Goal: Check status: Check status

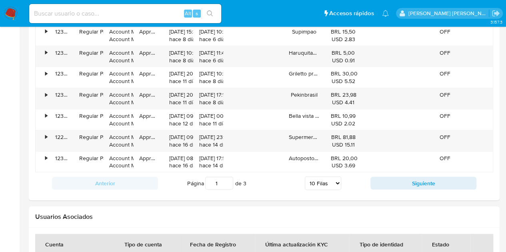
scroll to position [880, 0]
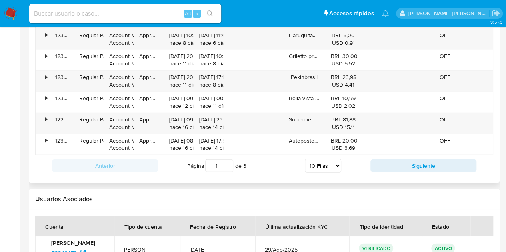
click at [326, 166] on select "5 Filas 10 Filas 20 Filas 25 Filas 50 Filas 100 Filas" at bounding box center [323, 166] width 36 height 14
select select "100"
click at [305, 159] on select "5 Filas 10 Filas 20 Filas 25 Filas 50 Filas 100 Filas" at bounding box center [323, 166] width 36 height 14
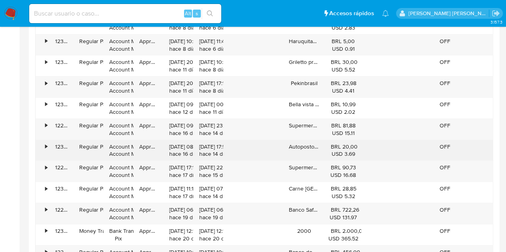
scroll to position [720, 0]
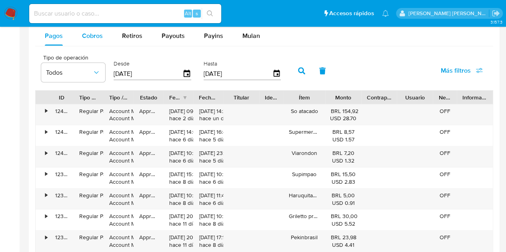
click at [87, 43] on div "Cobros" at bounding box center [92, 35] width 21 height 19
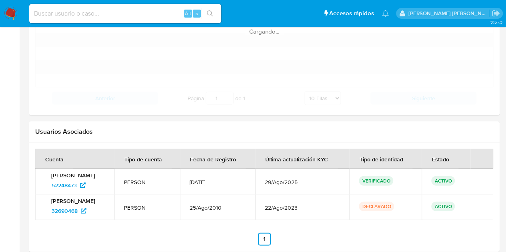
scroll to position [879, 0]
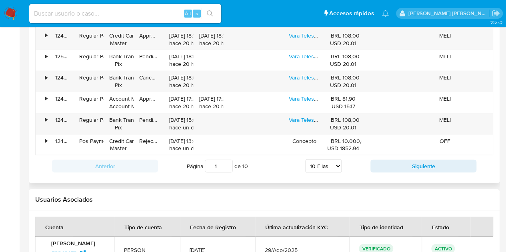
click at [328, 160] on select "5 Filas 10 Filas 20 Filas 25 Filas 50 Filas 100 Filas" at bounding box center [323, 167] width 36 height 14
select select "100"
click at [305, 160] on select "5 Filas 10 Filas 20 Filas 25 Filas 50 Filas 100 Filas" at bounding box center [323, 167] width 36 height 14
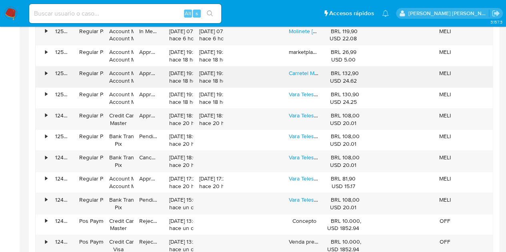
scroll to position [679, 0]
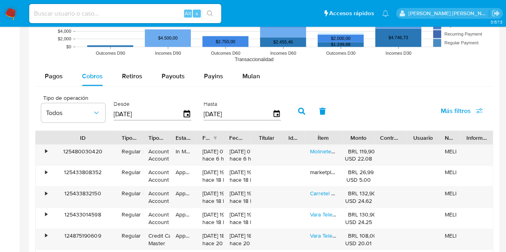
drag, startPoint x: 74, startPoint y: 134, endPoint x: 115, endPoint y: 140, distance: 41.2
click at [115, 140] on div at bounding box center [116, 138] width 14 height 14
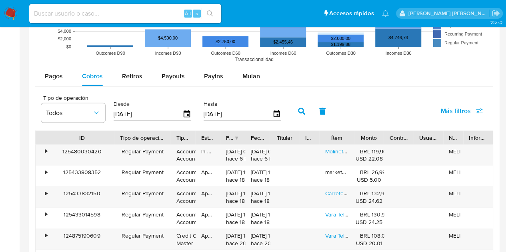
drag, startPoint x: 141, startPoint y: 137, endPoint x: 147, endPoint y: 138, distance: 6.5
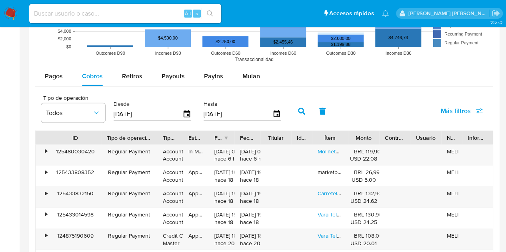
drag, startPoint x: 116, startPoint y: 136, endPoint x: 102, endPoint y: 134, distance: 13.7
click at [102, 134] on div at bounding box center [101, 138] width 14 height 14
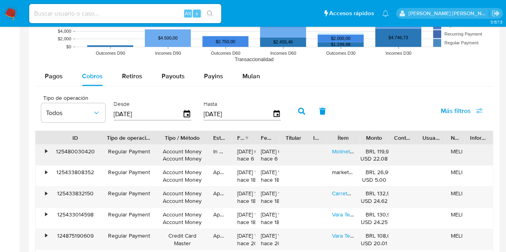
drag, startPoint x: 183, startPoint y: 133, endPoint x: 208, endPoint y: 143, distance: 26.7
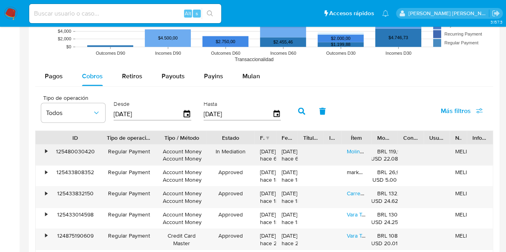
drag, startPoint x: 228, startPoint y: 138, endPoint x: 253, endPoint y: 146, distance: 26.4
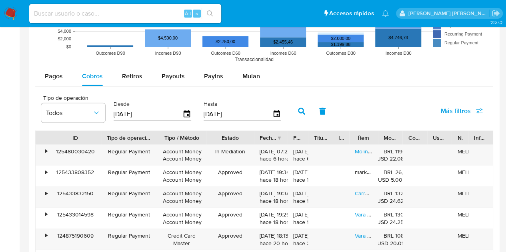
drag, startPoint x: 276, startPoint y: 137, endPoint x: 311, endPoint y: 138, distance: 35.2
click at [288, 138] on div at bounding box center [287, 138] width 14 height 14
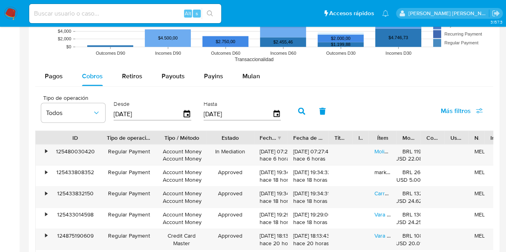
drag, startPoint x: 309, startPoint y: 133, endPoint x: 329, endPoint y: 135, distance: 20.5
click at [329, 135] on div at bounding box center [328, 138] width 14 height 14
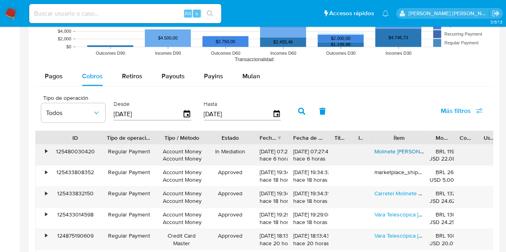
drag, startPoint x: 389, startPoint y: 136, endPoint x: 422, endPoint y: 146, distance: 34.4
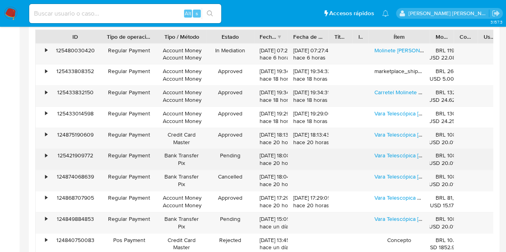
scroll to position [799, 0]
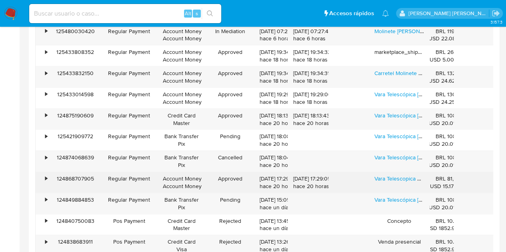
click at [50, 174] on div "124868707905" at bounding box center [76, 182] width 52 height 21
click at [47, 176] on div "•" at bounding box center [46, 179] width 2 height 8
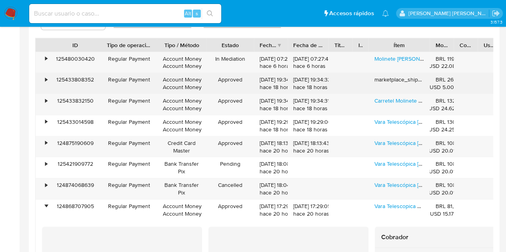
scroll to position [759, 0]
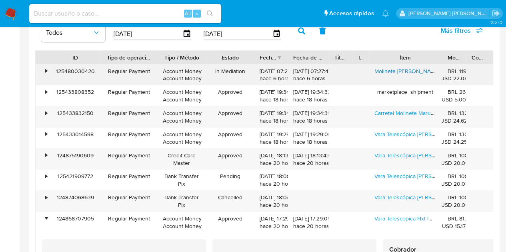
drag, startPoint x: 427, startPoint y: 60, endPoint x: 439, endPoint y: 65, distance: 13.6
drag, startPoint x: 487, startPoint y: 60, endPoint x: 511, endPoint y: 76, distance: 29.3
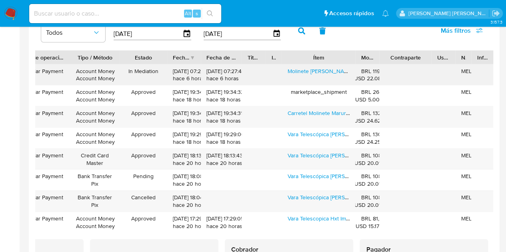
scroll to position [0, 89]
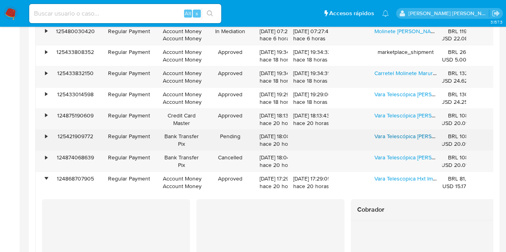
scroll to position [879, 0]
